Goal: Learn about a topic

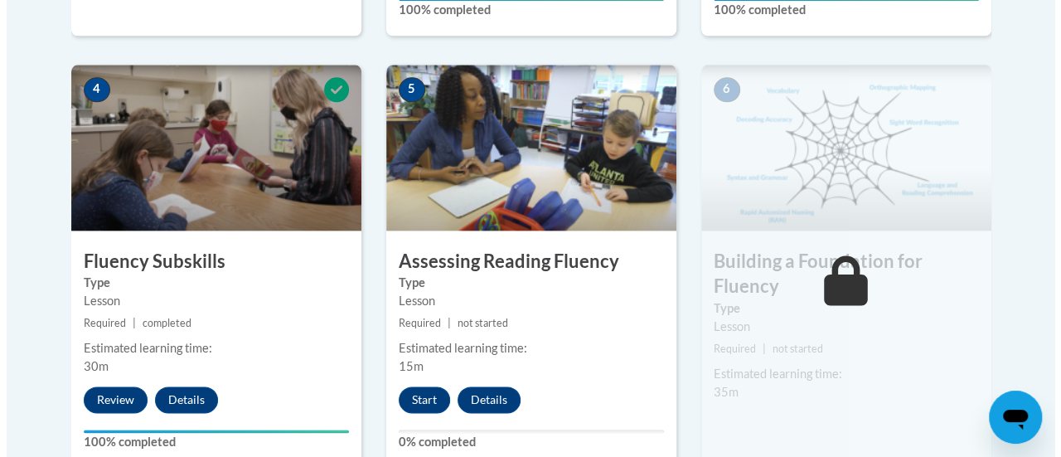
scroll to position [1014, 0]
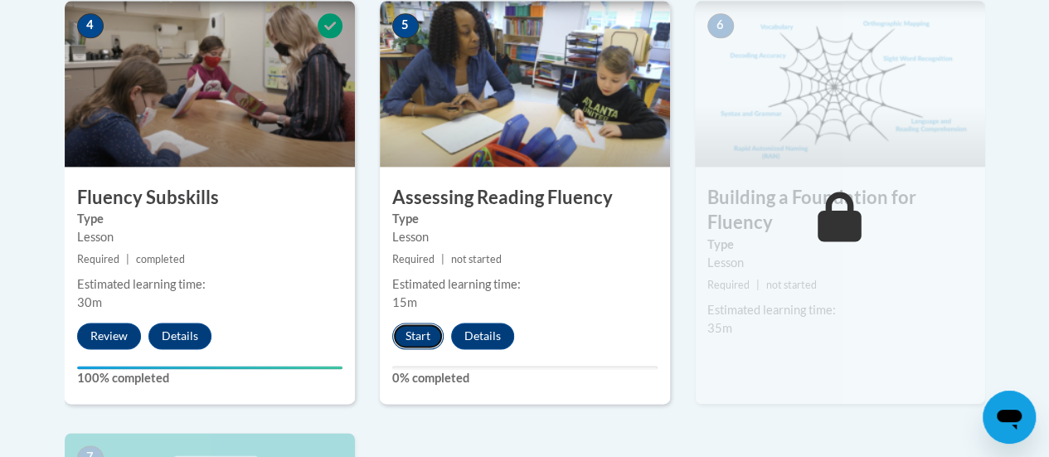
click at [406, 327] on button "Start" at bounding box center [417, 336] width 51 height 27
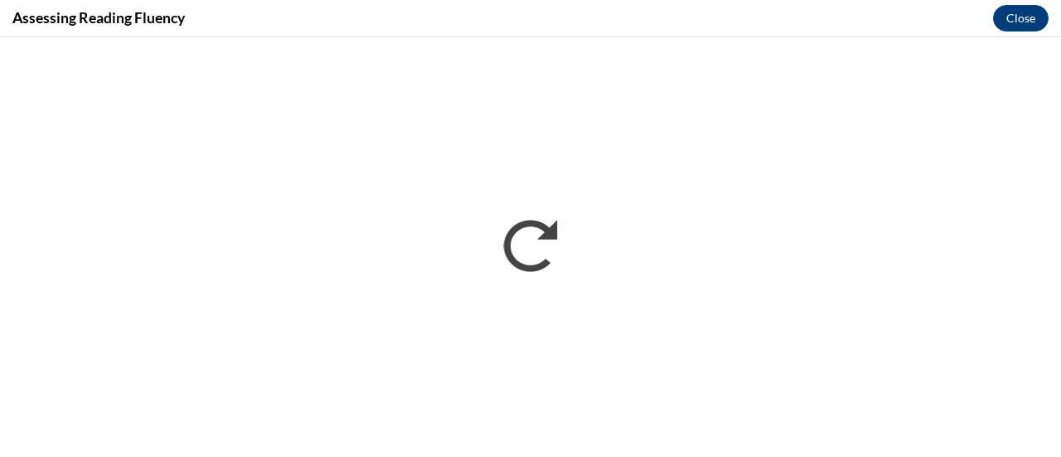
scroll to position [0, 0]
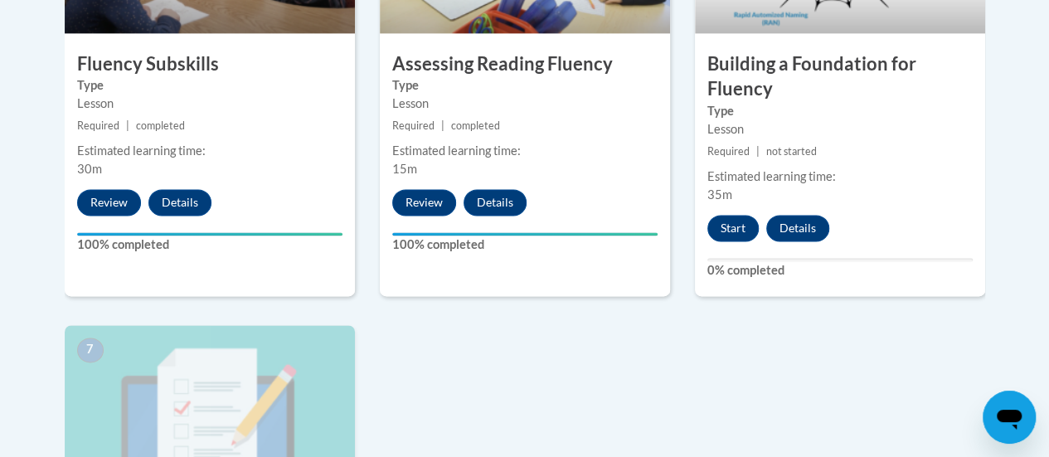
scroll to position [1148, 0]
